Goal: Navigation & Orientation: Find specific page/section

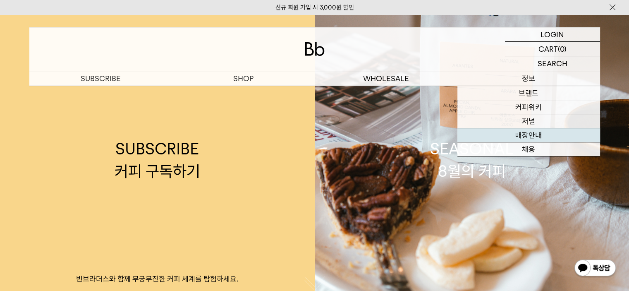
click at [526, 135] on link "매장안내" at bounding box center [529, 135] width 143 height 14
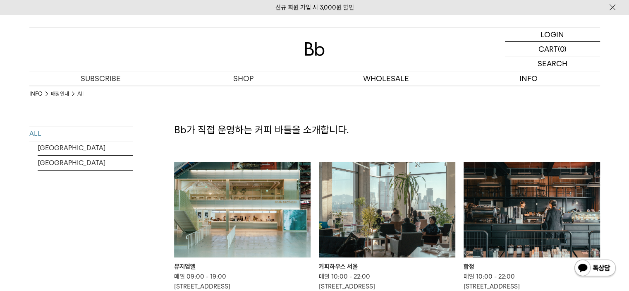
click at [55, 239] on div "INFO 매장안내 All ALL [GEOGRAPHIC_DATA] [GEOGRAPHIC_DATA]" at bounding box center [80, 166] width 103 height 160
click at [74, 147] on link "[GEOGRAPHIC_DATA]" at bounding box center [85, 148] width 95 height 14
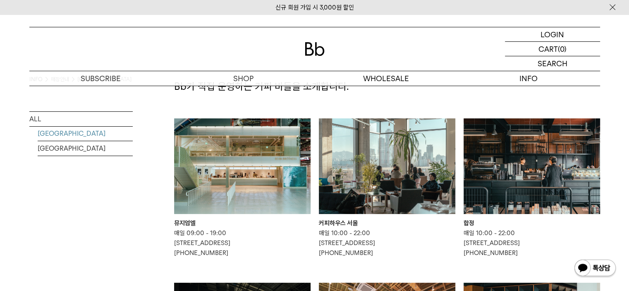
scroll to position [41, 0]
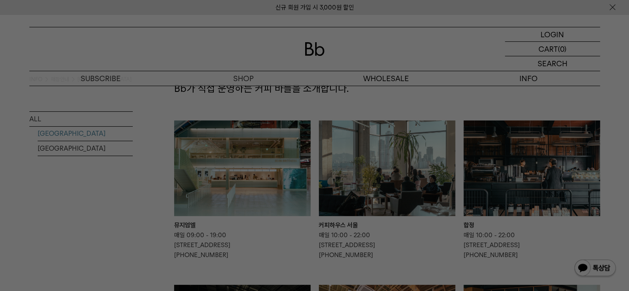
click at [612, 7] on div at bounding box center [314, 145] width 629 height 291
